Goal: Check status: Check status

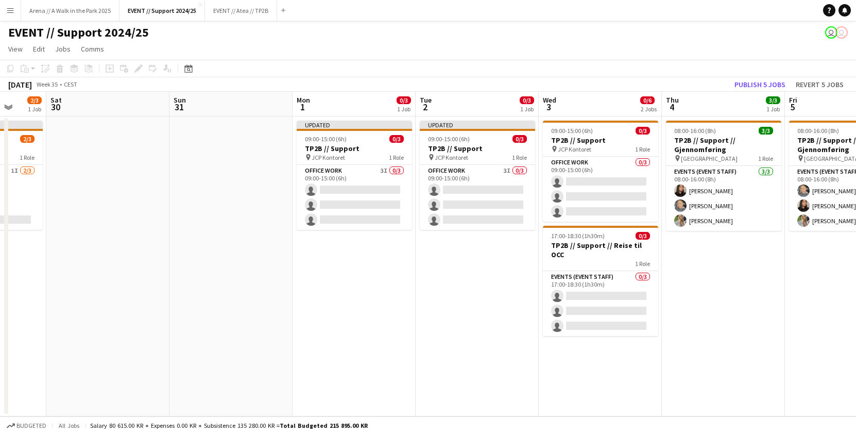
scroll to position [0, 325]
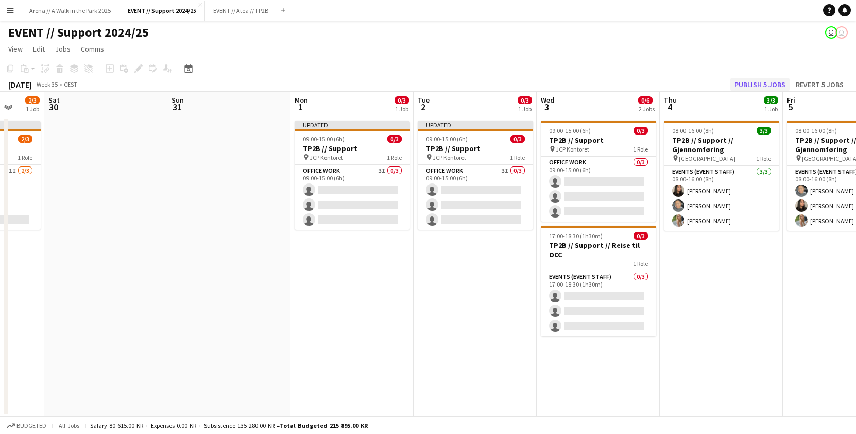
click at [754, 84] on button "Publish 5 jobs" at bounding box center [760, 84] width 59 height 13
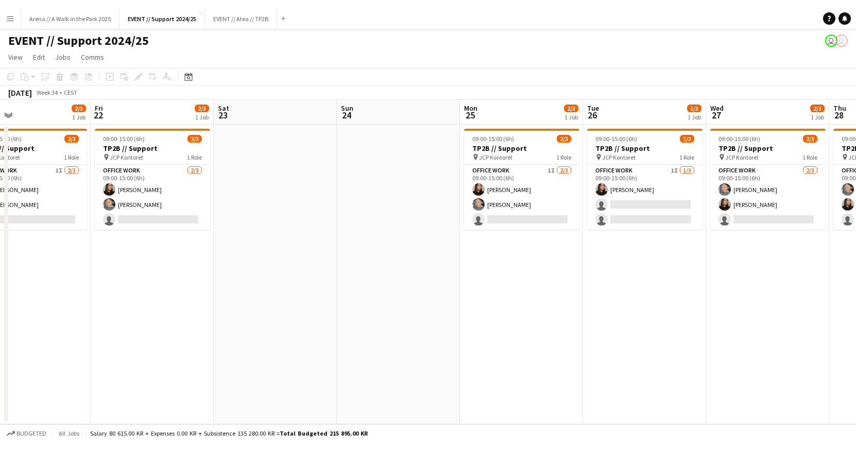
scroll to position [0, 278]
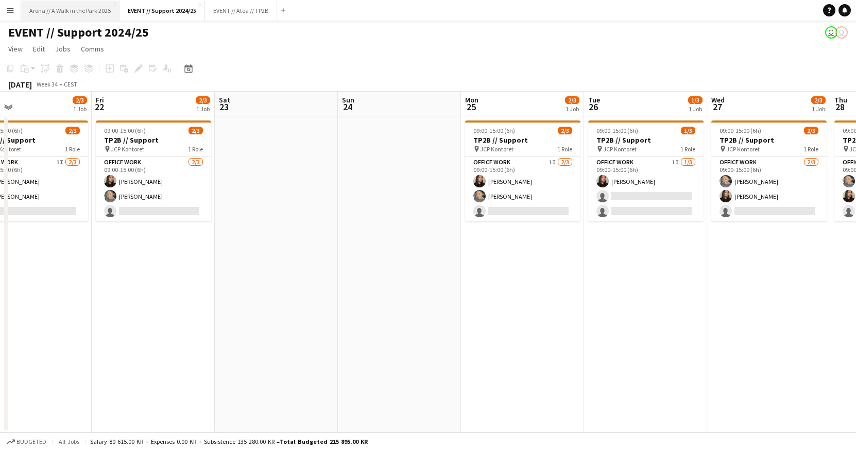
click at [42, 18] on button "Arena // A Walk in the Park 2025 Close" at bounding box center [70, 11] width 98 height 20
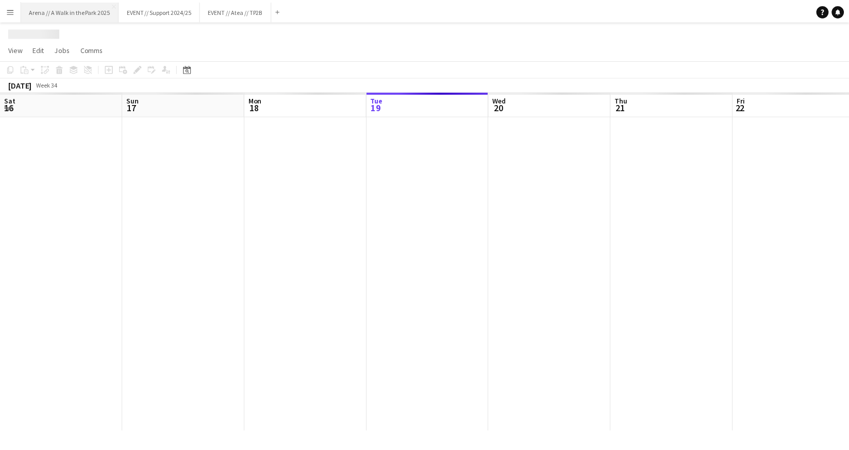
scroll to position [0, 246]
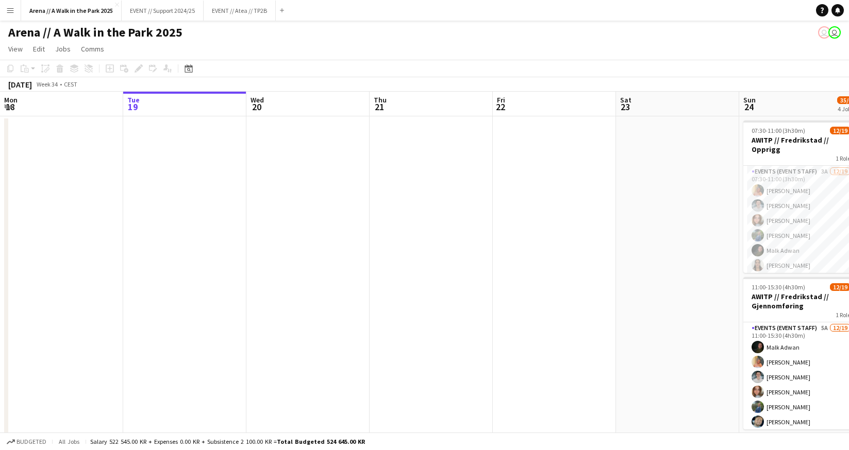
click at [245, 55] on app-page-menu "View Day view expanded Day view collapsed Month view Date picker Jump to [DATE]…" at bounding box center [424, 50] width 849 height 20
click at [227, 20] on button "EVENT // Atea // TP2B Close" at bounding box center [240, 11] width 72 height 20
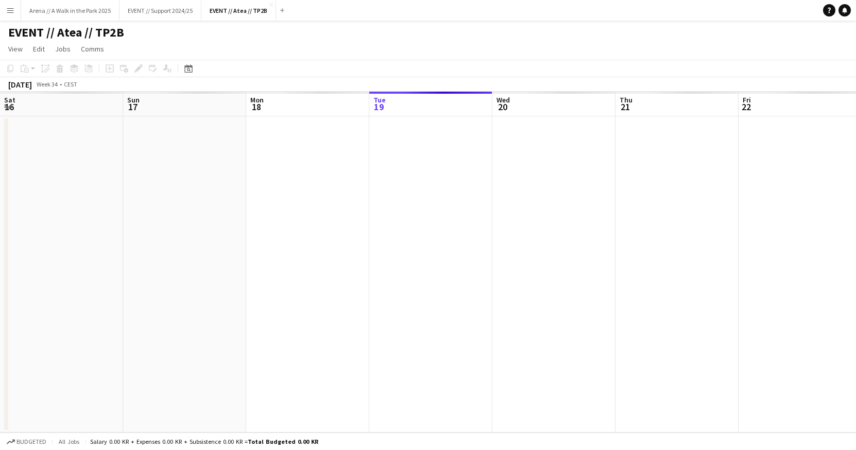
scroll to position [0, 246]
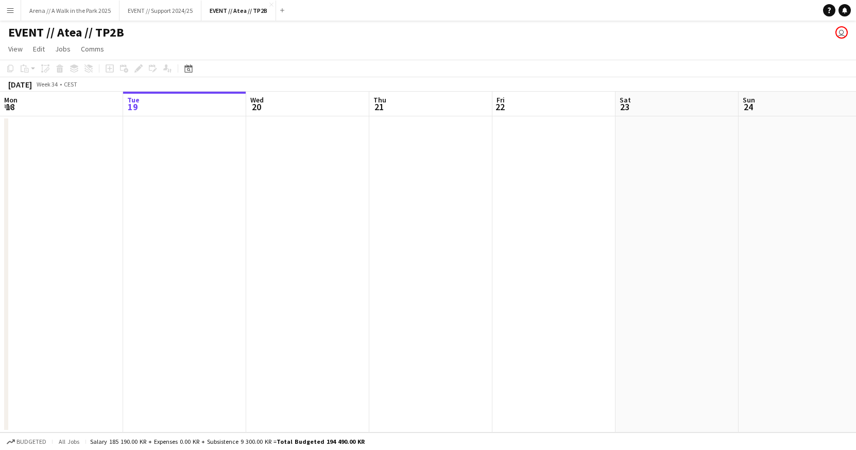
click at [8, 21] on div "EVENT // Atea // TP2B user" at bounding box center [428, 31] width 856 height 20
click at [10, 19] on button "Menu" at bounding box center [10, 10] width 21 height 21
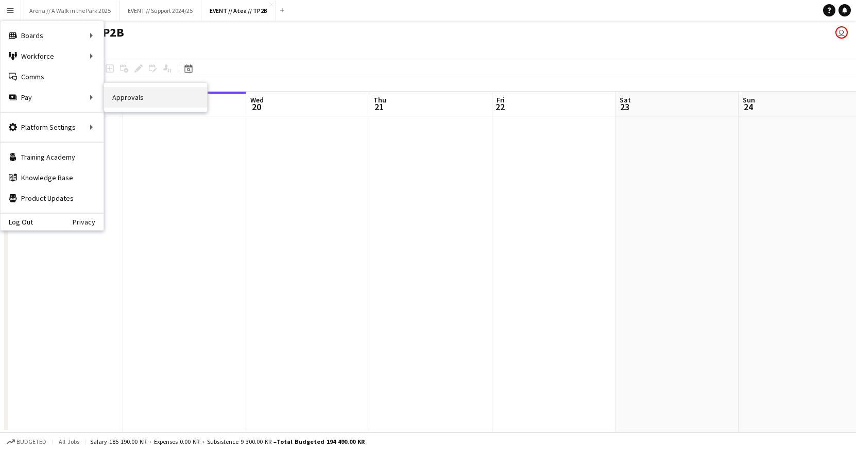
click at [127, 103] on link "Approvals" at bounding box center [155, 97] width 103 height 21
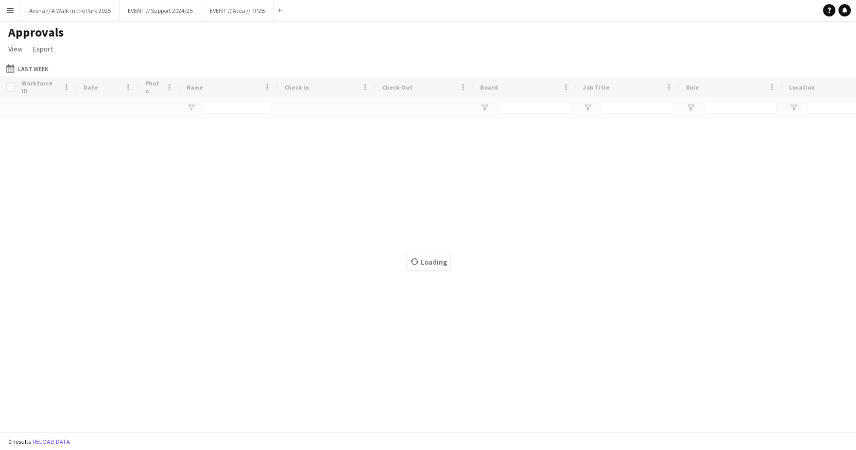
type input "*******"
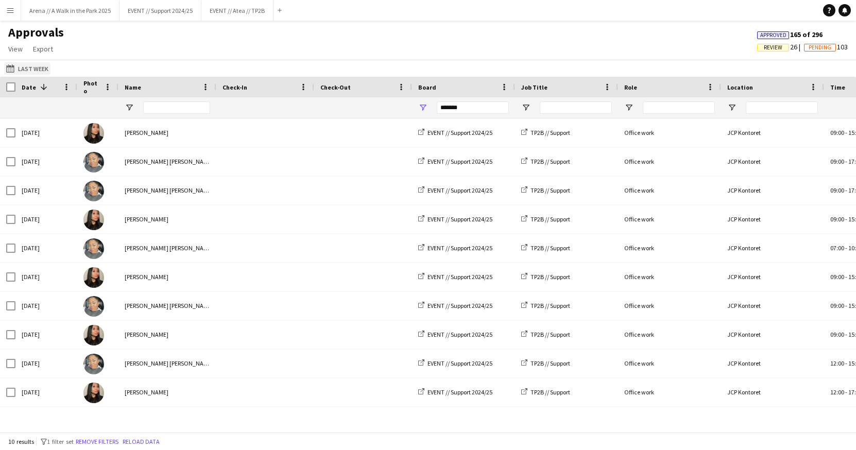
click at [25, 65] on button "Last Week Last Week" at bounding box center [27, 68] width 46 height 12
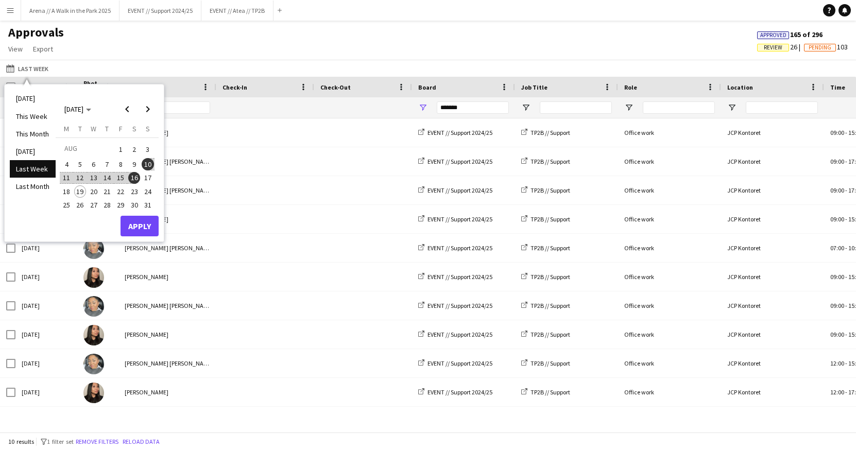
click at [147, 164] on span "10" at bounding box center [148, 164] width 12 height 12
click at [147, 106] on span "Next month" at bounding box center [148, 109] width 21 height 21
click at [148, 162] on span "7" at bounding box center [148, 162] width 12 height 12
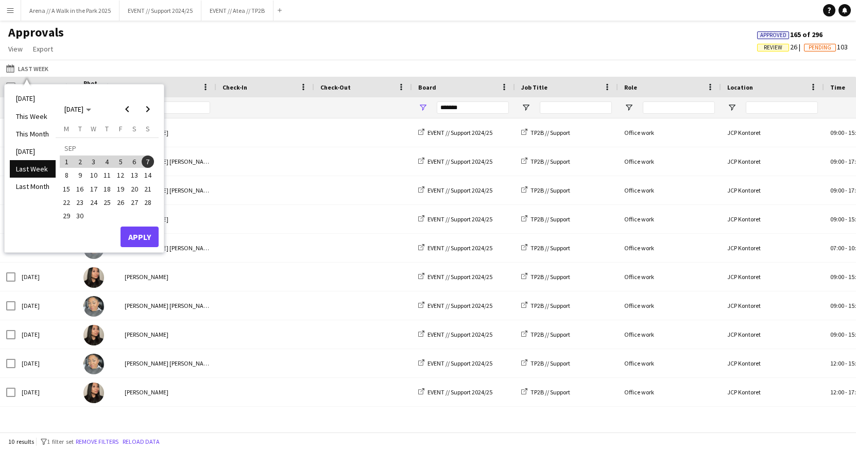
click at [145, 238] on button "Apply" at bounding box center [140, 237] width 38 height 21
